Goal: Transaction & Acquisition: Register for event/course

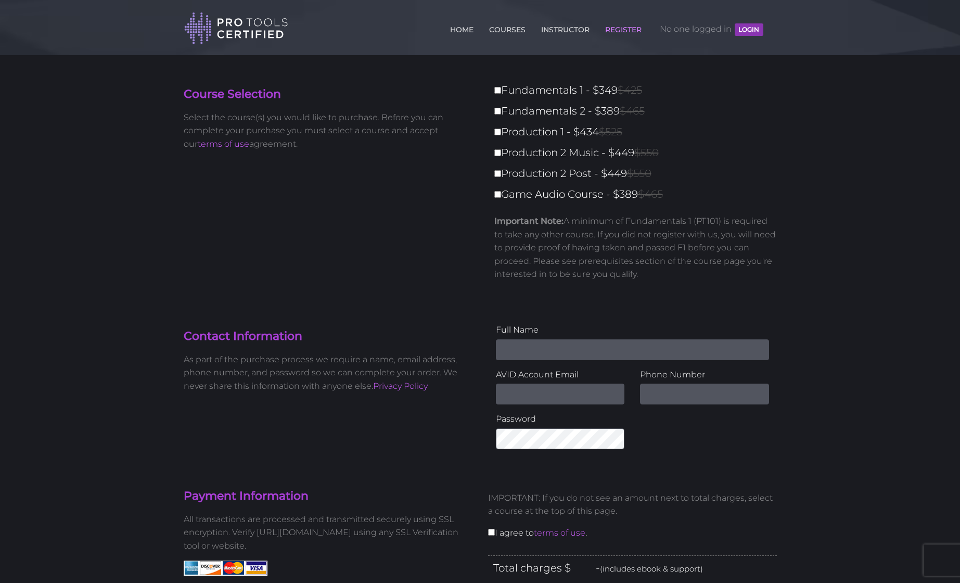
click at [747, 27] on button "LOGIN" at bounding box center [749, 29] width 28 height 12
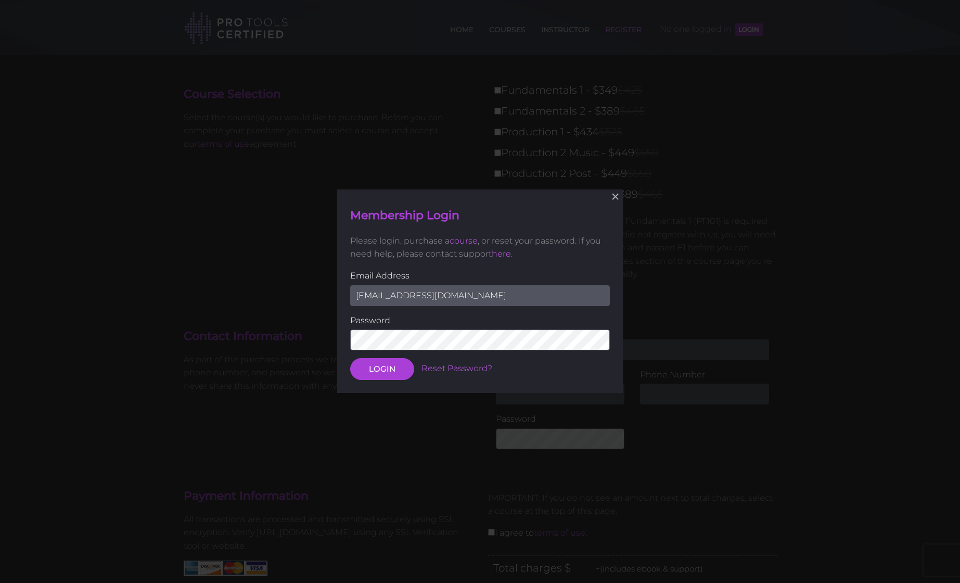
click at [382, 368] on button "LOGIN" at bounding box center [382, 370] width 64 height 22
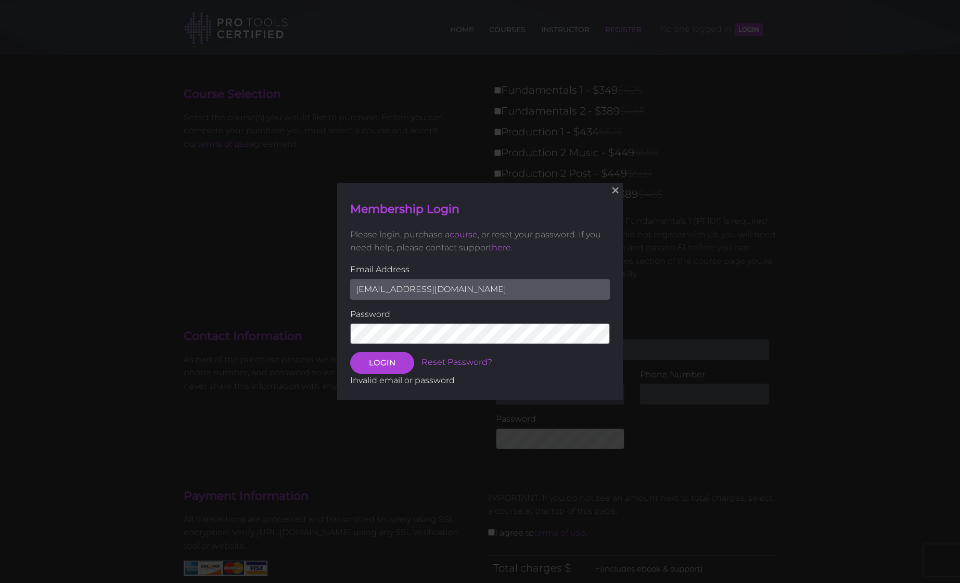
click at [459, 288] on input "gbjones@student.fullsail.edu" at bounding box center [480, 288] width 260 height 21
click at [393, 361] on button "LOGIN" at bounding box center [382, 363] width 64 height 22
click at [382, 362] on button "LOGIN" at bounding box center [382, 363] width 64 height 22
click at [393, 364] on button "LOGIN" at bounding box center [382, 363] width 64 height 22
click at [477, 289] on input "gbjones@fullsail.student.edu" at bounding box center [480, 288] width 260 height 21
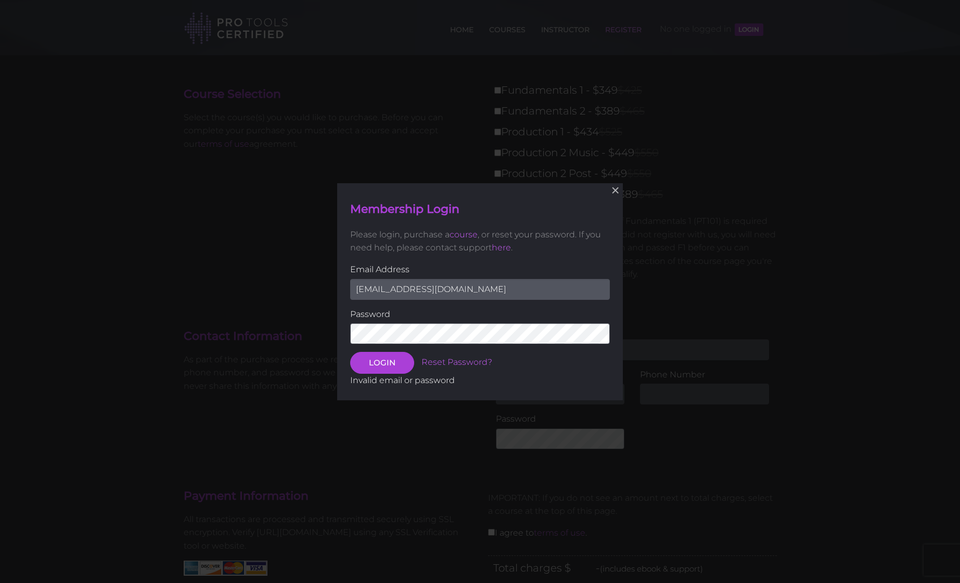
click at [477, 289] on input "gbjones@fullsail.student.edu" at bounding box center [480, 288] width 260 height 21
type input "gbjones@fullsail.student.edu"
click at [382, 362] on button "LOGIN" at bounding box center [382, 363] width 64 height 22
click at [397, 365] on button "LOGIN" at bounding box center [382, 363] width 64 height 22
click at [617, 189] on button "×" at bounding box center [615, 190] width 23 height 23
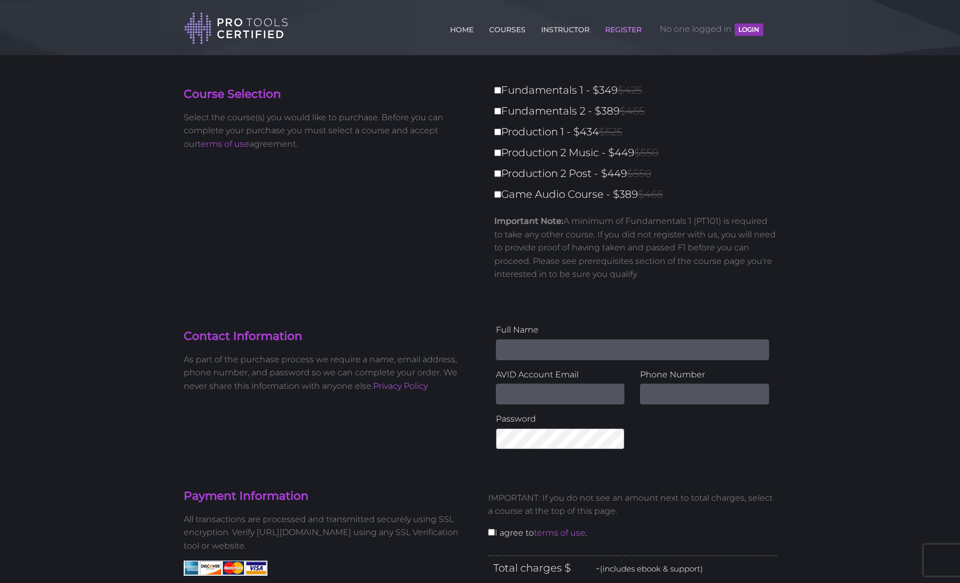
click at [625, 27] on link "REGISTER" at bounding box center [624, 27] width 42 height 17
click at [615, 32] on link "REGISTER" at bounding box center [624, 27] width 42 height 17
click at [752, 31] on button "LOGIN" at bounding box center [749, 29] width 28 height 12
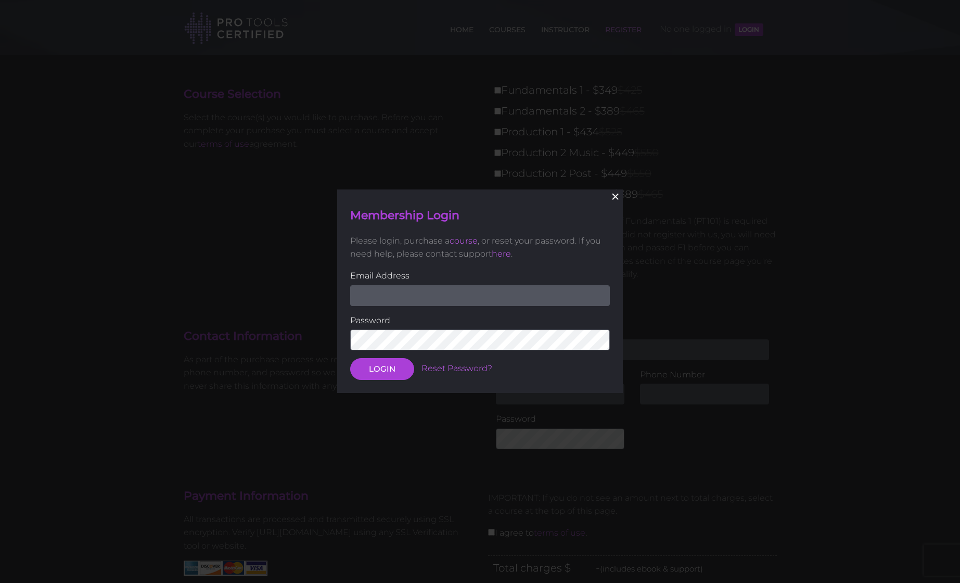
click at [617, 197] on button "×" at bounding box center [615, 196] width 23 height 23
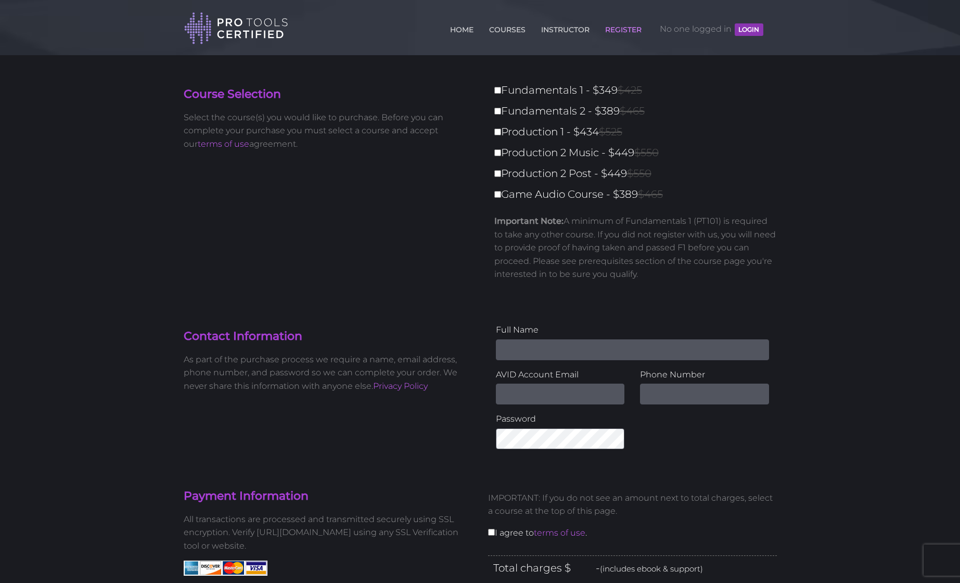
click at [624, 33] on link "REGISTER" at bounding box center [624, 27] width 42 height 17
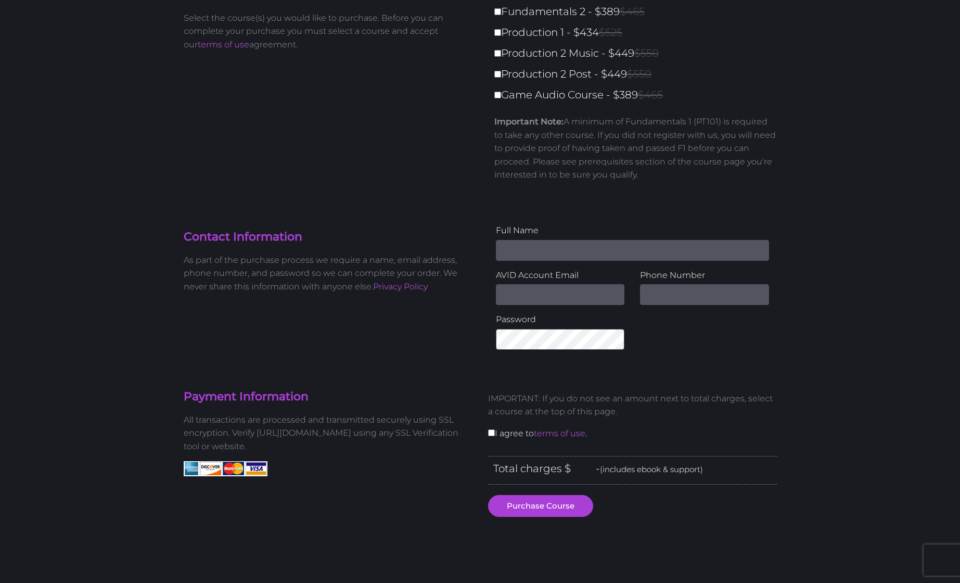
scroll to position [109, 0]
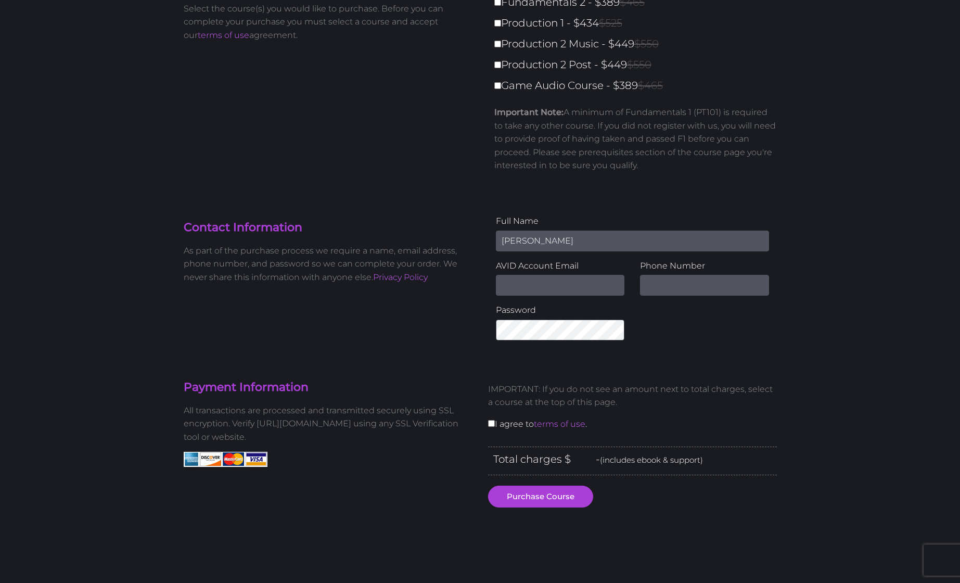
type input "[PERSON_NAME]"
type input "[EMAIL_ADDRESS][DOMAIN_NAME]"
type input "2543173178"
click at [493, 421] on input "checkbox" at bounding box center [491, 423] width 7 height 7
checkbox input "true"
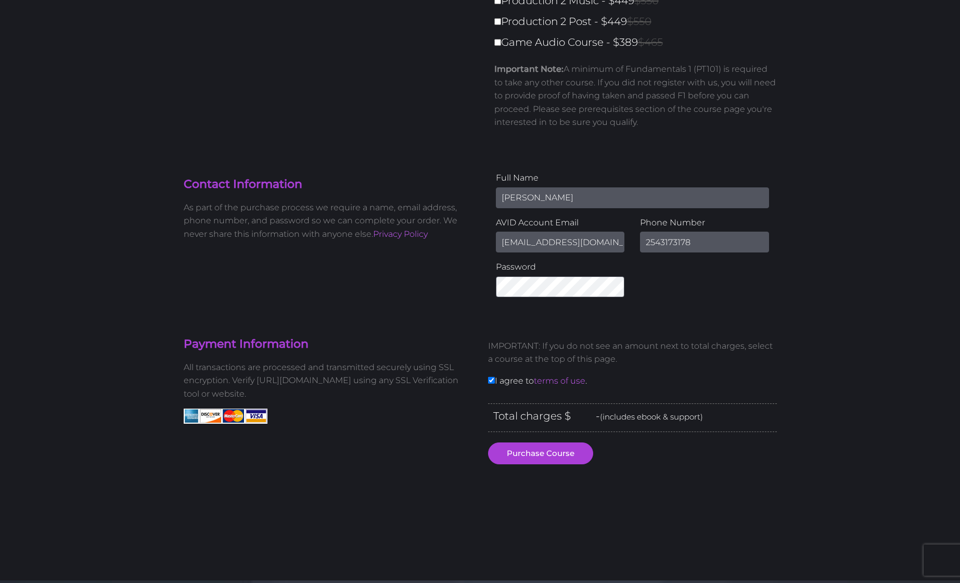
scroll to position [247, 0]
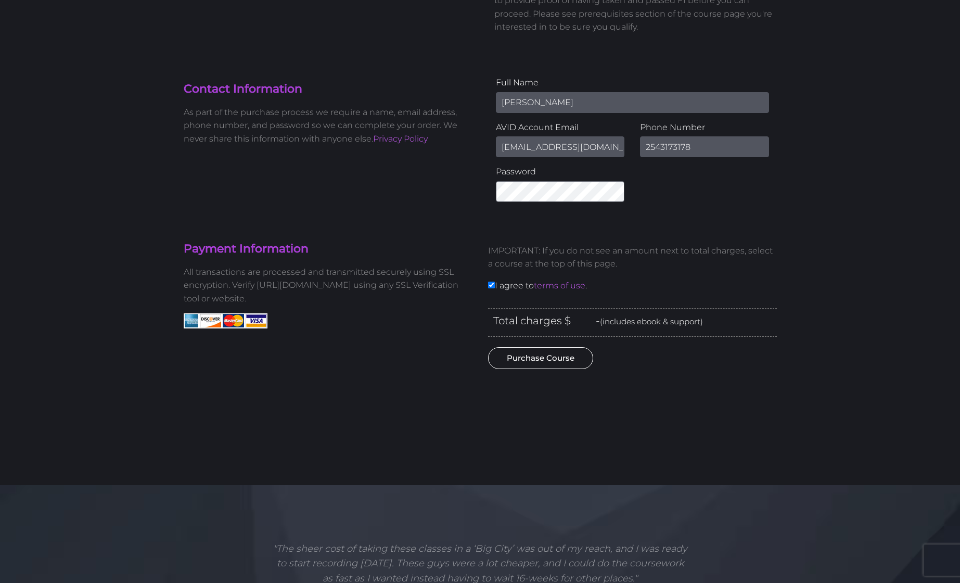
click at [539, 362] on button "Purchase Course" at bounding box center [540, 358] width 105 height 22
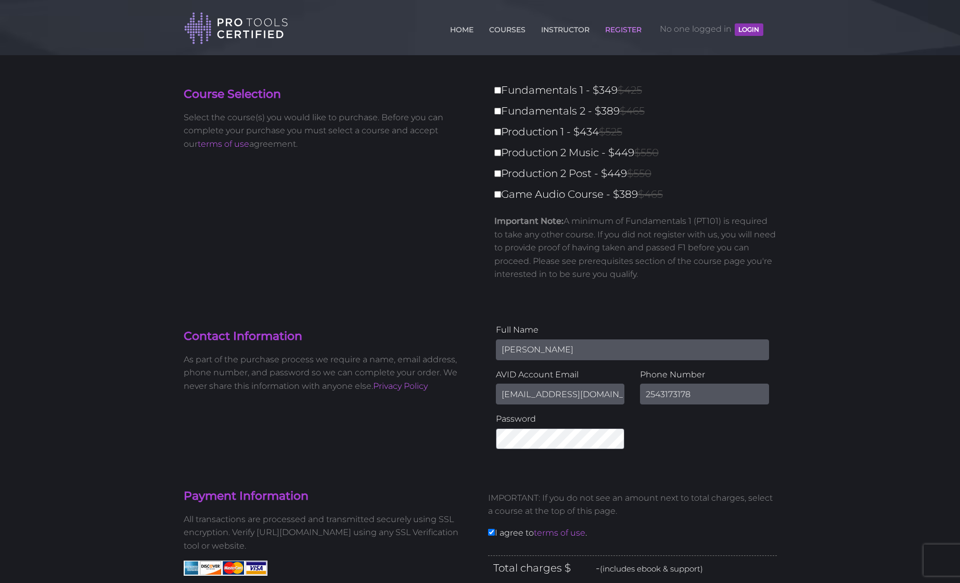
scroll to position [0, 0]
click at [217, 141] on link "terms of use" at bounding box center [224, 144] width 52 height 10
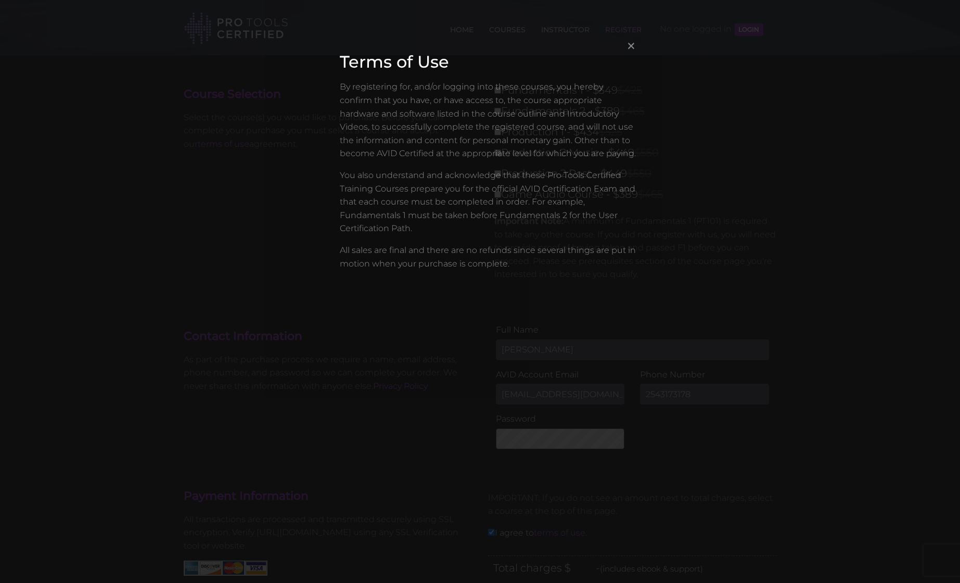
click at [633, 43] on span "×" at bounding box center [631, 45] width 10 height 22
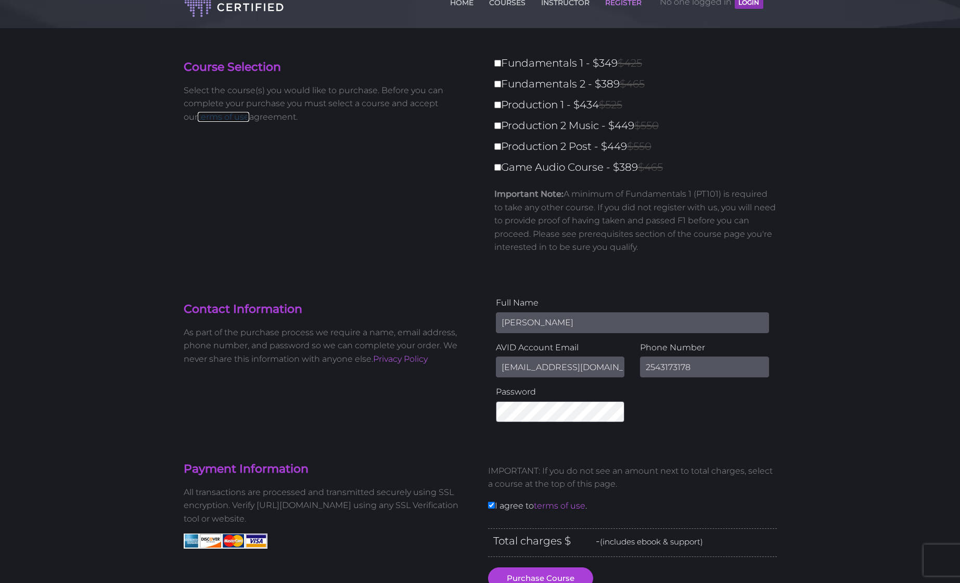
scroll to position [28, 0]
